Goal: Find specific page/section

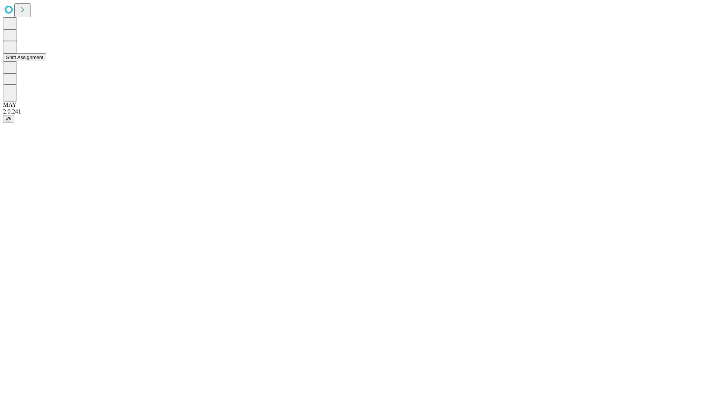
click at [46, 61] on button "Shift Assignment" at bounding box center [24, 57] width 43 height 8
